Goal: Information Seeking & Learning: Learn about a topic

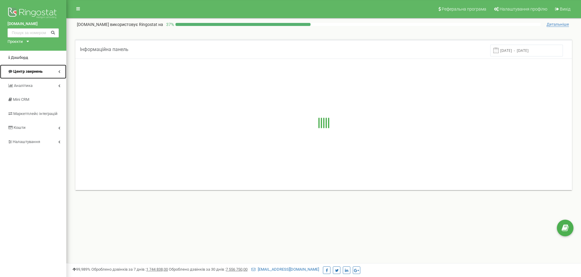
click at [27, 69] on span "Центр звернень" at bounding box center [25, 72] width 35 height 6
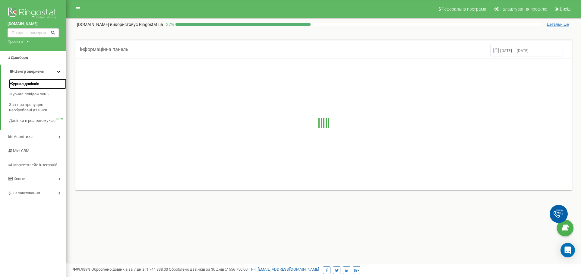
click at [27, 84] on span "Журнал дзвінків" at bounding box center [24, 84] width 30 height 6
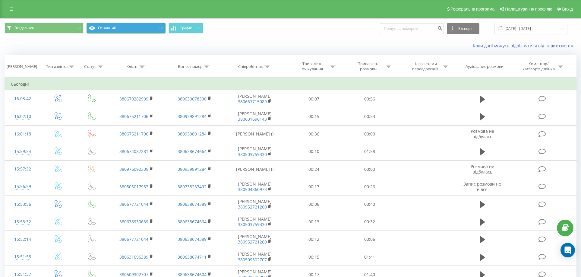
click at [148, 29] on button "Основний" at bounding box center [126, 28] width 79 height 11
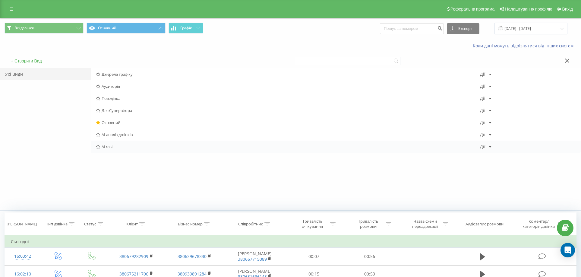
click at [111, 146] on span "AI rost" at bounding box center [288, 146] width 384 height 4
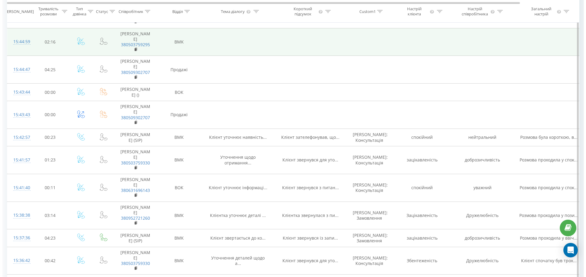
scroll to position [422, 0]
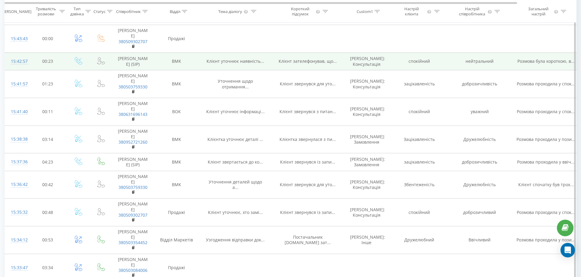
click at [21, 67] on div "15:42:57" at bounding box center [17, 61] width 12 height 12
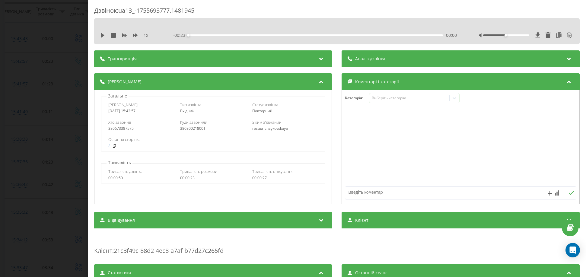
click at [220, 57] on div "Транскрипція" at bounding box center [213, 58] width 238 height 17
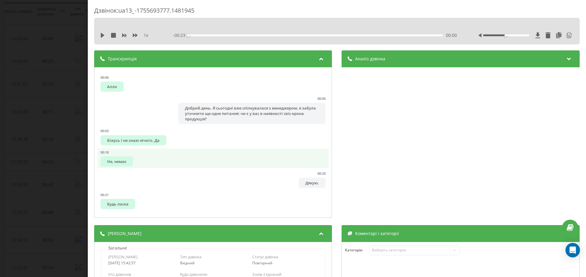
scroll to position [1, 0]
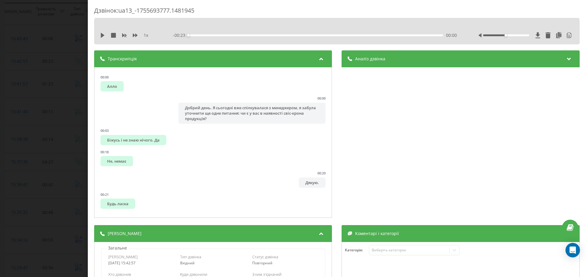
click at [395, 62] on div "Аналіз дзвінка" at bounding box center [461, 58] width 238 height 17
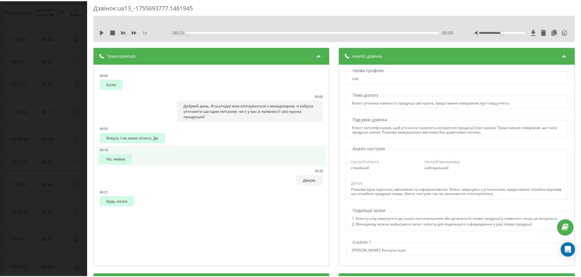
scroll to position [0, 0]
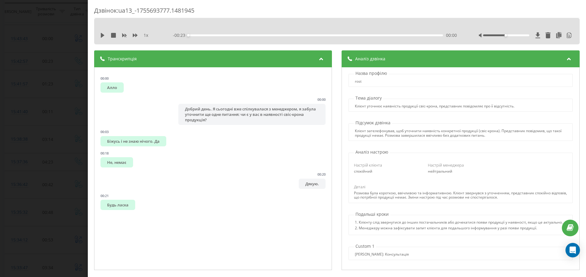
click at [45, 99] on div "Дзвінок : ua13_-1755693777.1481945 1 x - 00:23 00:00 00:00 Транскрипція 00:00 А…" at bounding box center [293, 138] width 586 height 277
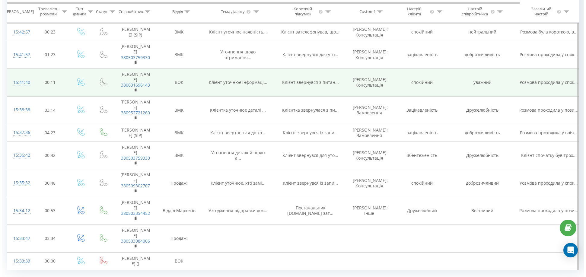
scroll to position [452, 0]
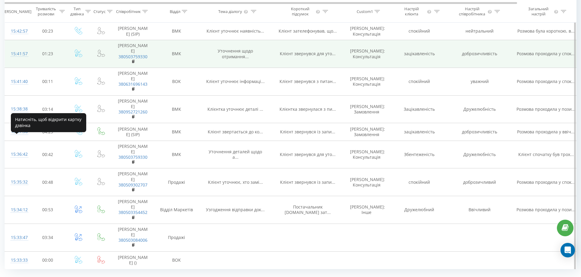
click at [13, 60] on div "15:41:57" at bounding box center [17, 54] width 12 height 12
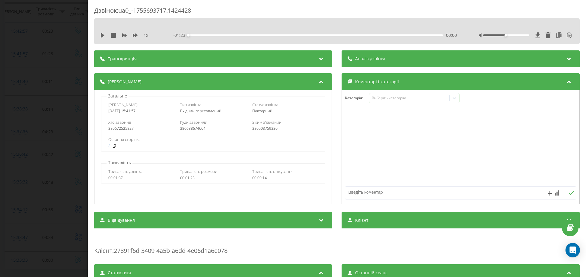
click at [193, 59] on div "Транскрипція" at bounding box center [213, 58] width 238 height 17
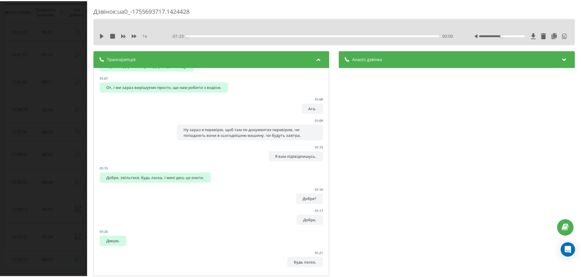
scroll to position [305, 0]
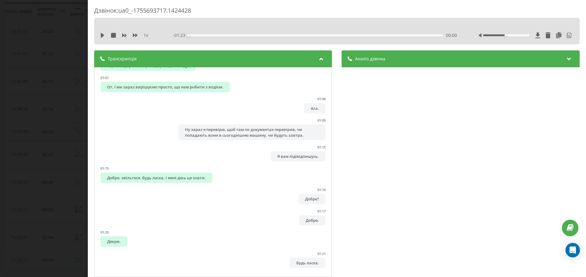
click at [54, 74] on div "Дзвінок : ua0_-1755693717.1424428 1 x - 01:23 00:00 00:00 Транскрипція 00:00 Ал…" at bounding box center [293, 138] width 586 height 277
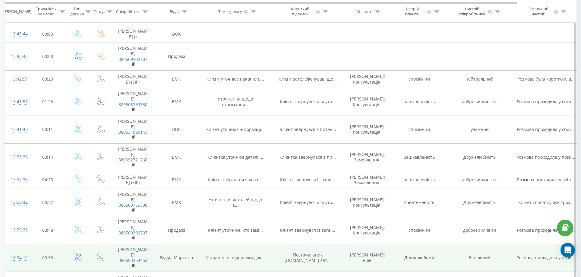
scroll to position [616, 0]
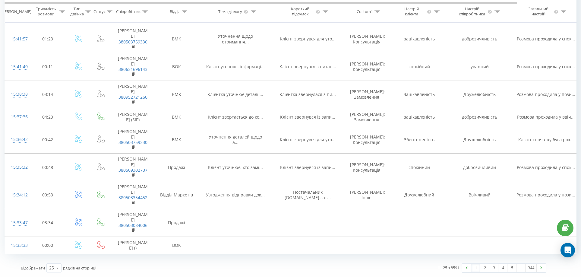
click at [56, 262] on div "Відображати 25 10 25 50 100 рядків на сторінці" at bounding box center [150, 267] width 267 height 17
click at [56, 264] on icon at bounding box center [57, 268] width 9 height 12
click at [59, 260] on div "100" at bounding box center [54, 259] width 14 height 9
